Goal: Information Seeking & Learning: Learn about a topic

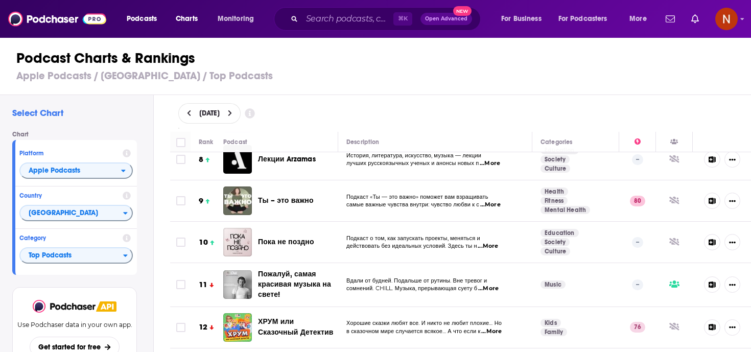
scroll to position [315, 0]
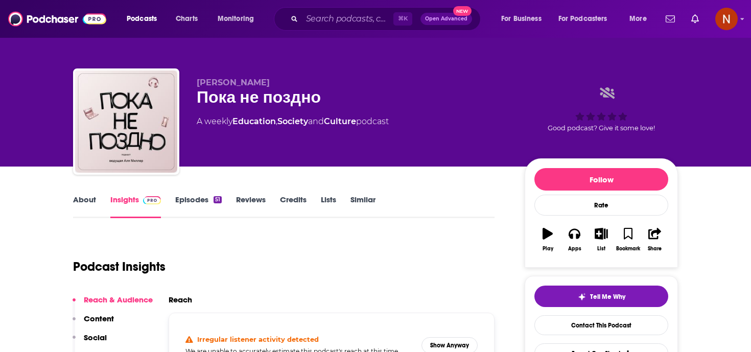
click at [80, 204] on link "About" at bounding box center [84, 207] width 23 height 24
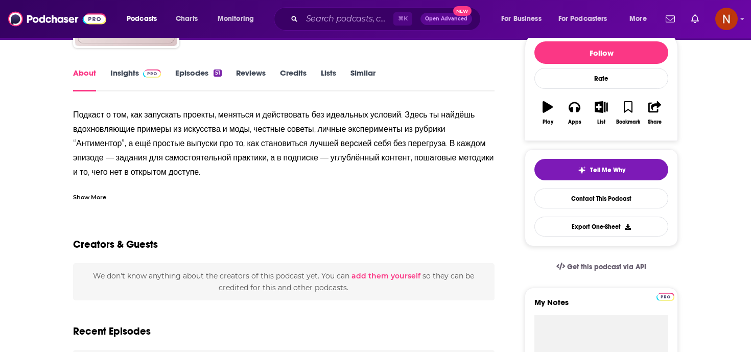
scroll to position [131, 0]
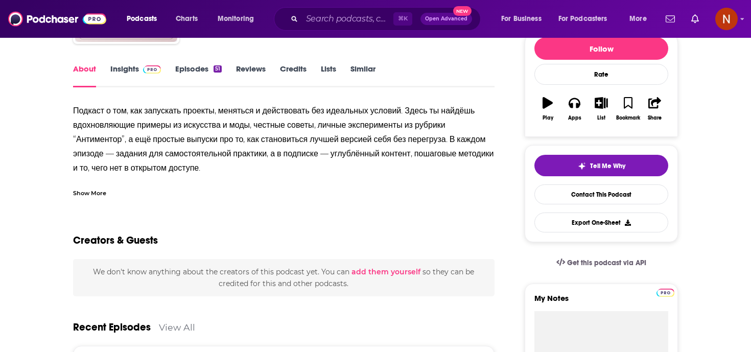
click at [136, 72] on link "Insights" at bounding box center [135, 76] width 51 height 24
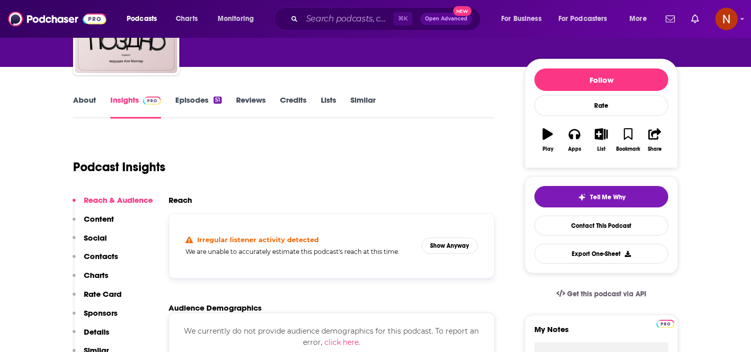
scroll to position [111, 0]
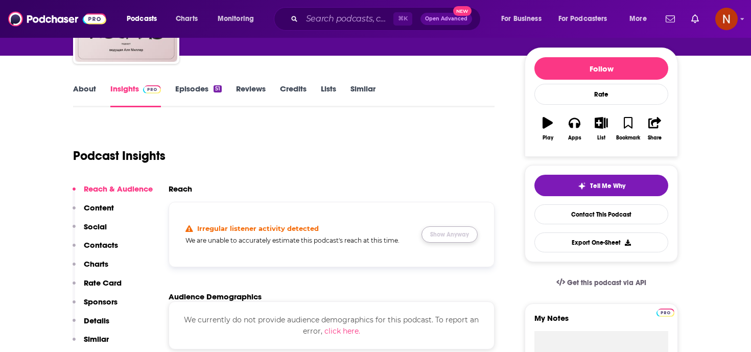
click at [456, 240] on button "Show Anyway" at bounding box center [450, 234] width 56 height 16
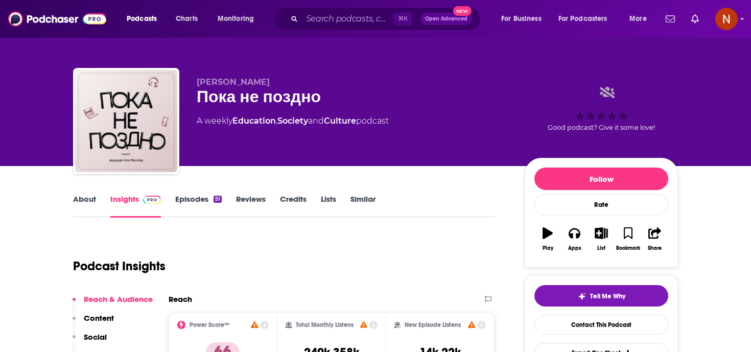
scroll to position [0, 0]
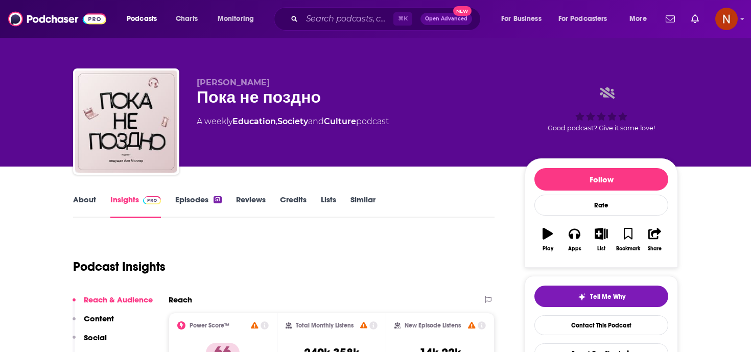
click at [84, 195] on link "About" at bounding box center [84, 207] width 23 height 24
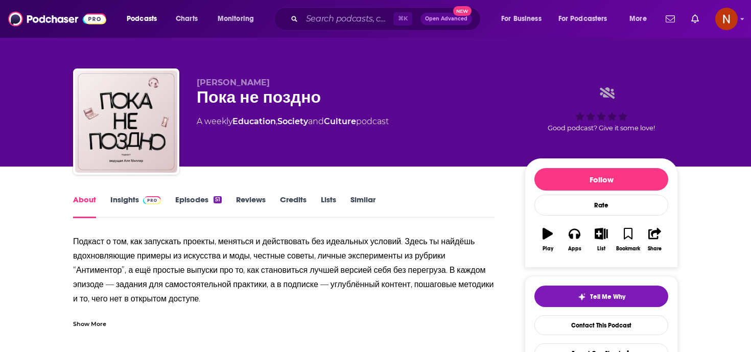
scroll to position [103, 0]
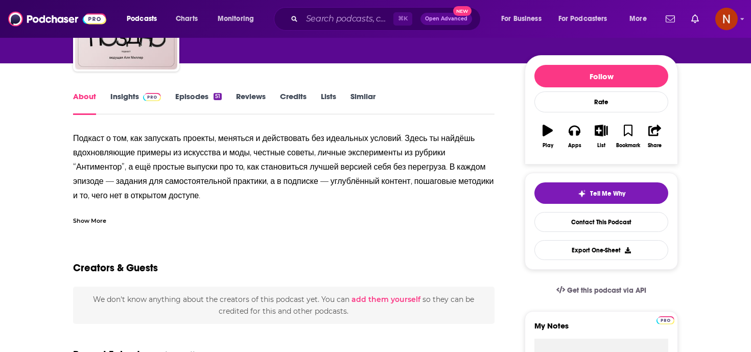
click at [96, 216] on div "Show More" at bounding box center [89, 220] width 33 height 10
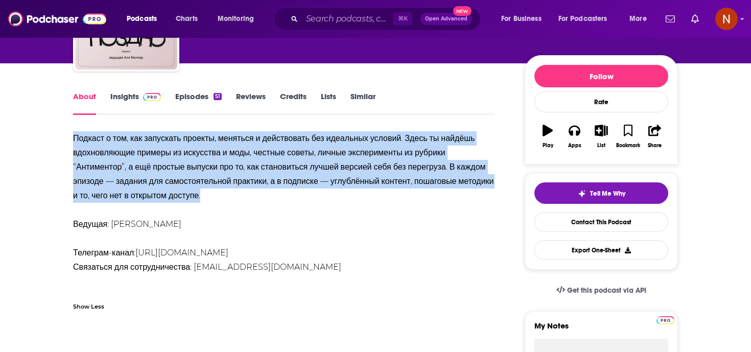
drag, startPoint x: 113, startPoint y: 210, endPoint x: 60, endPoint y: 135, distance: 90.9
copy div "Подкаст о том, как запускать проекты, меняться и действовать без идеальных усло…"
drag, startPoint x: 481, startPoint y: 264, endPoint x: 455, endPoint y: 78, distance: 188.3
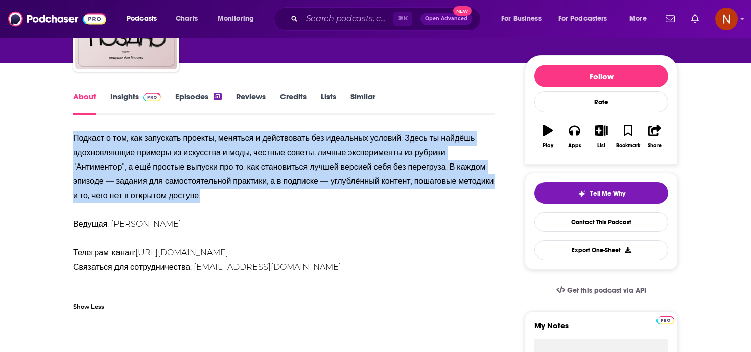
click at [138, 103] on link "Insights" at bounding box center [135, 103] width 51 height 24
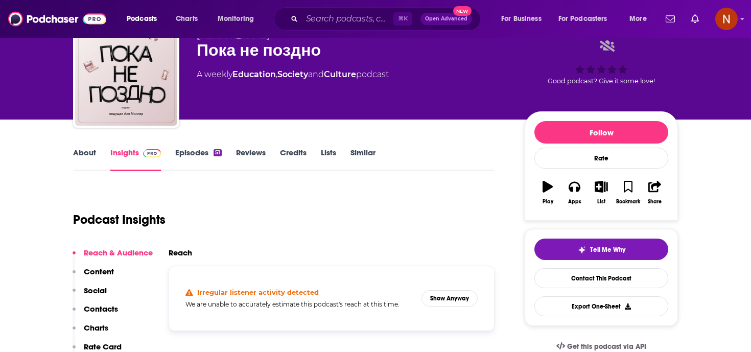
scroll to position [48, 0]
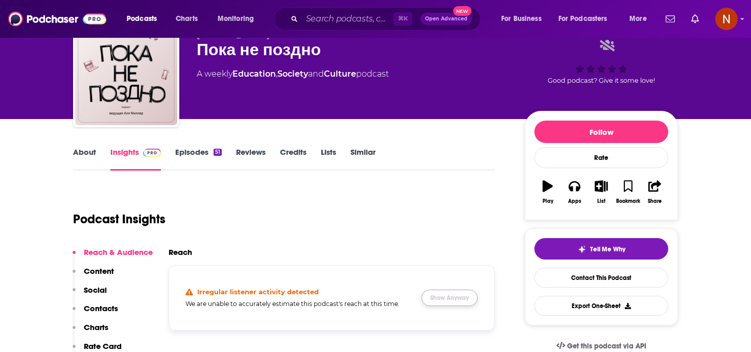
click at [454, 303] on button "Show Anyway" at bounding box center [450, 298] width 56 height 16
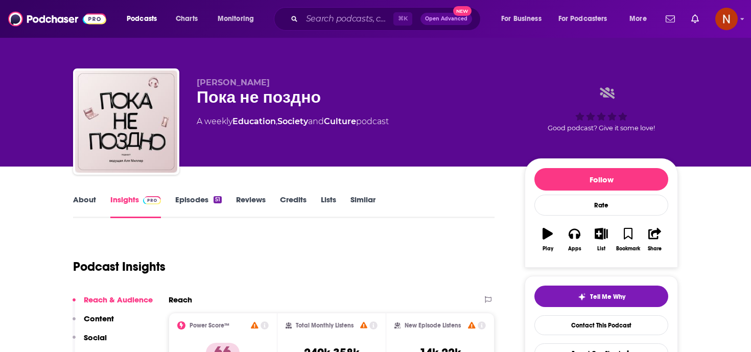
scroll to position [2, 0]
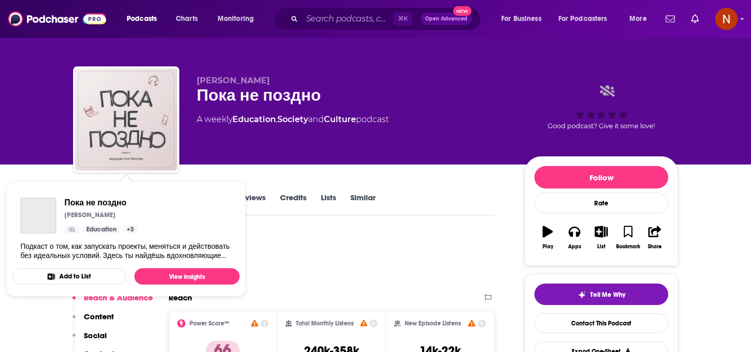
click at [130, 136] on img "Пока не поздно" at bounding box center [126, 119] width 102 height 102
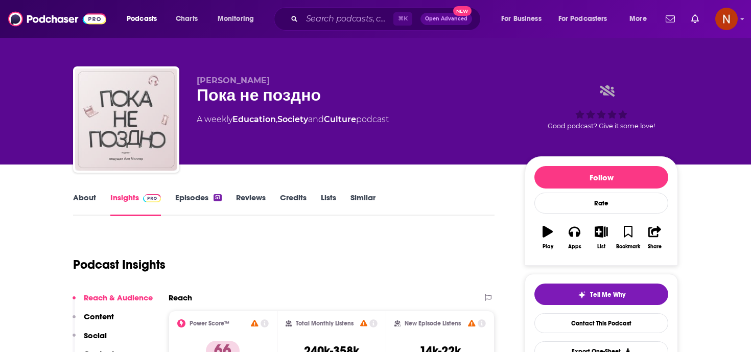
click at [135, 133] on img "Пока не поздно" at bounding box center [126, 119] width 102 height 102
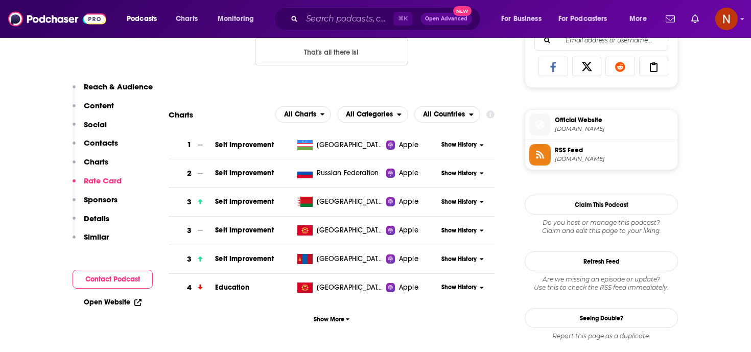
scroll to position [677, 0]
click at [463, 117] on span "All Countries" at bounding box center [444, 113] width 42 height 7
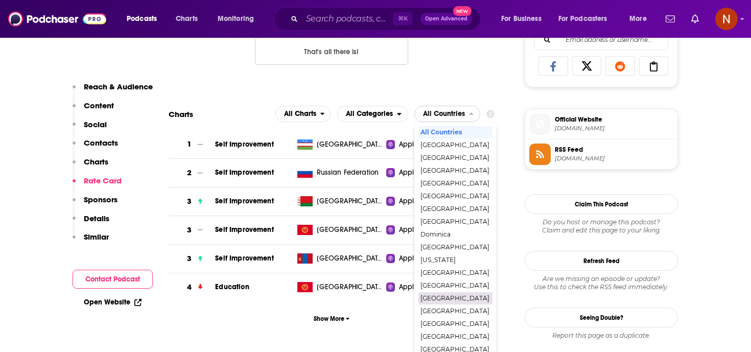
scroll to position [121, 0]
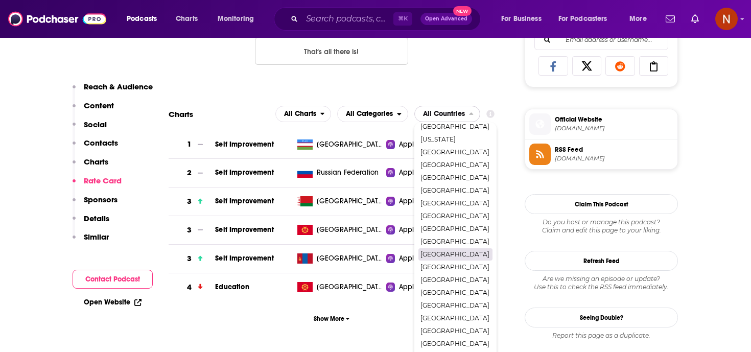
click at [451, 253] on span "[GEOGRAPHIC_DATA]" at bounding box center [455, 254] width 69 height 6
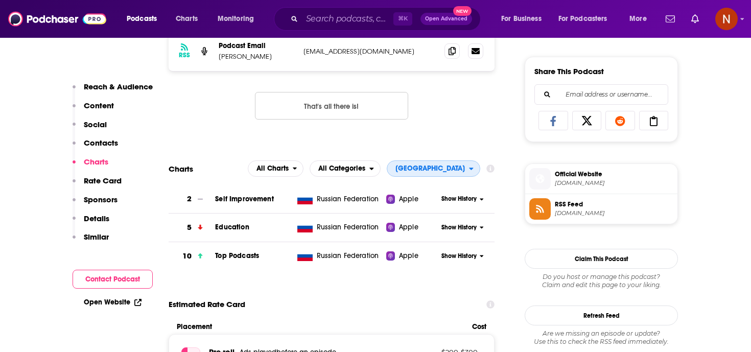
scroll to position [0, 0]
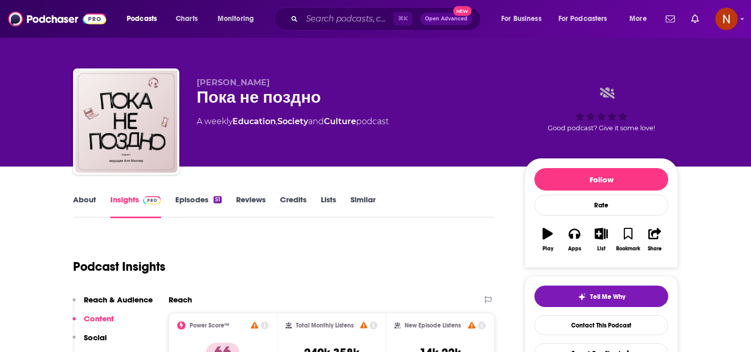
click at [267, 107] on div "Пока не поздно" at bounding box center [353, 97] width 312 height 20
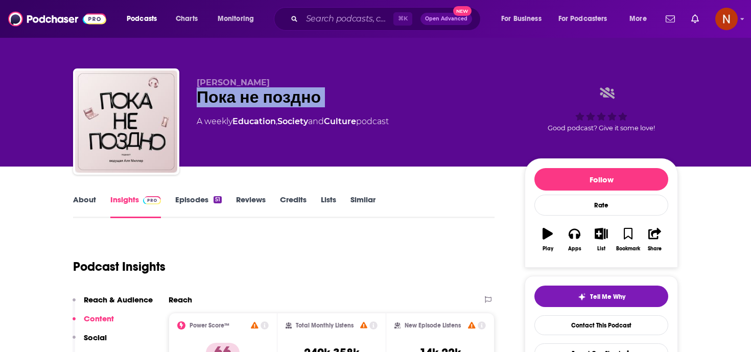
click at [267, 107] on div "Пока не поздно" at bounding box center [353, 97] width 312 height 20
copy div "Пока не поздно"
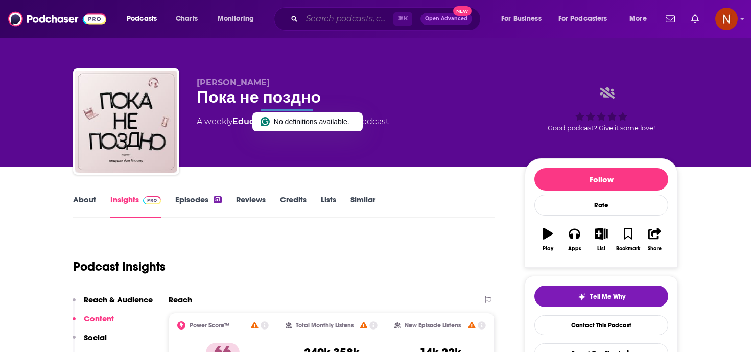
click at [337, 26] on input "Search podcasts, credits, & more..." at bounding box center [347, 19] width 91 height 16
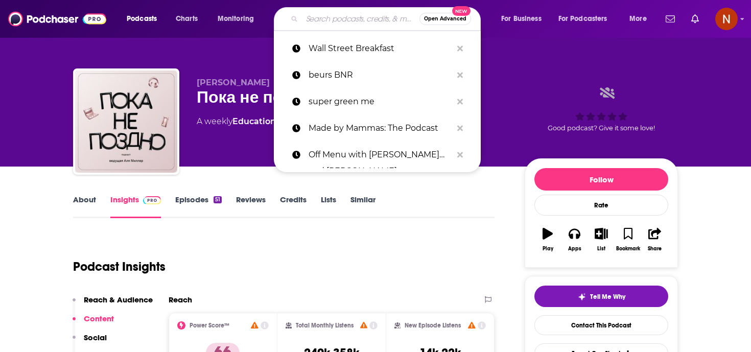
paste input "كنبة السبت"
type input "كنبة السبت"
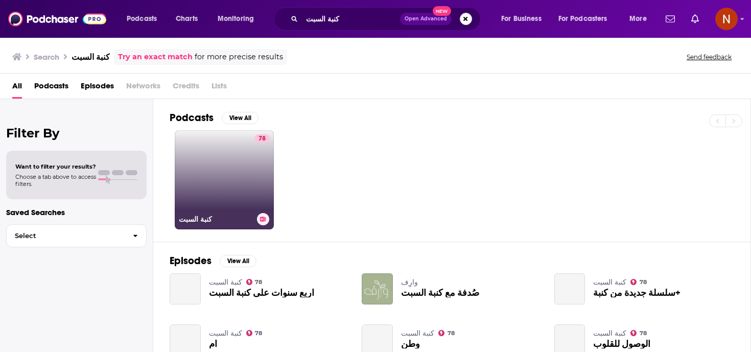
click at [192, 219] on h3 "كنبة السبت" at bounding box center [216, 219] width 74 height 9
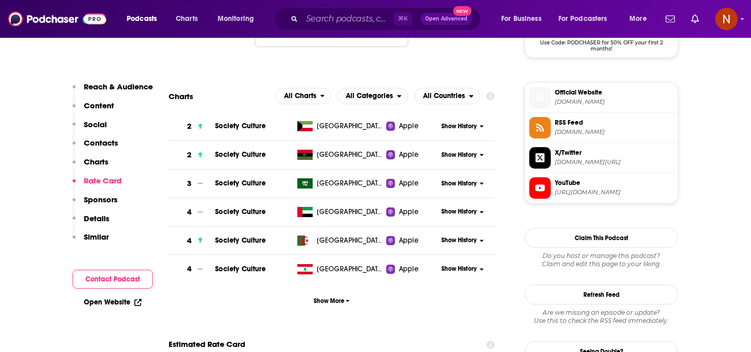
scroll to position [876, 0]
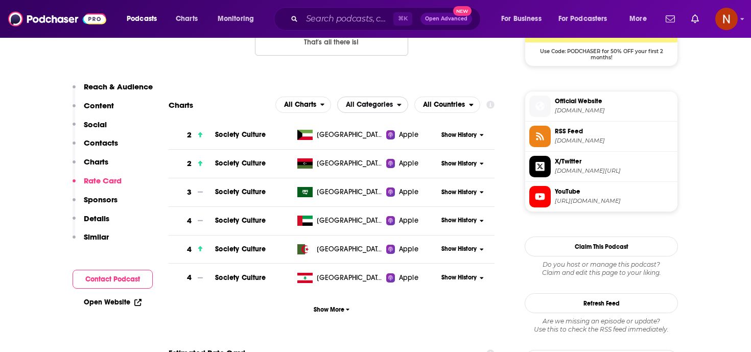
click at [380, 108] on span "All Categories" at bounding box center [369, 104] width 47 height 7
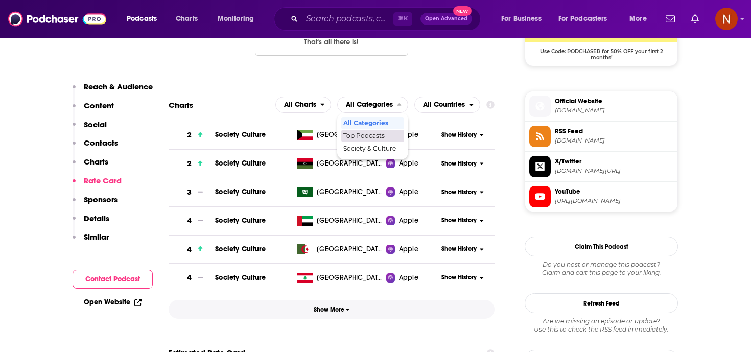
click at [323, 313] on span "Show More" at bounding box center [332, 309] width 36 height 7
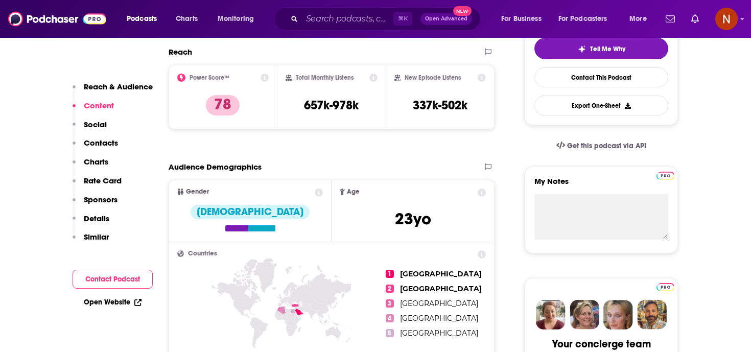
scroll to position [246, 0]
